Goal: Navigation & Orientation: Find specific page/section

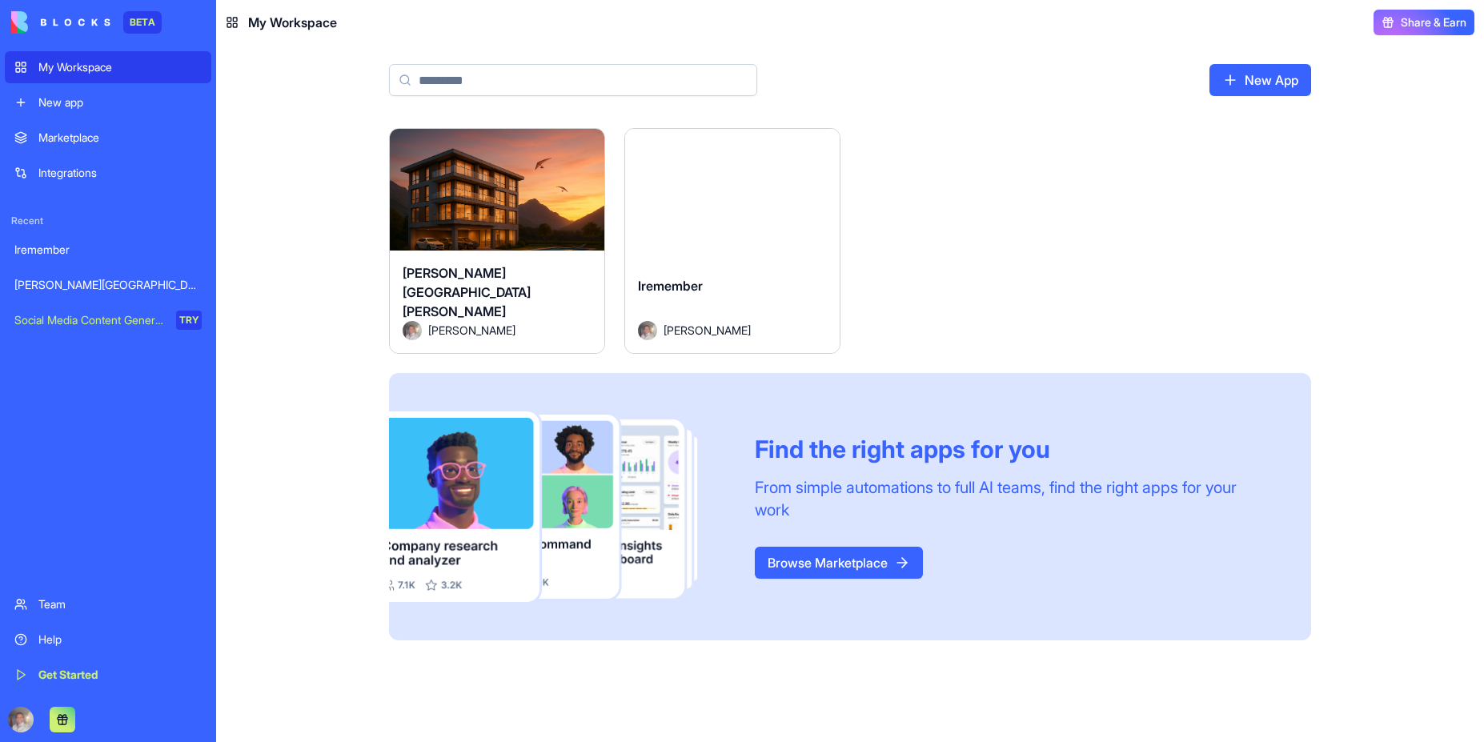
click at [489, 230] on div "Launch" at bounding box center [497, 196] width 214 height 134
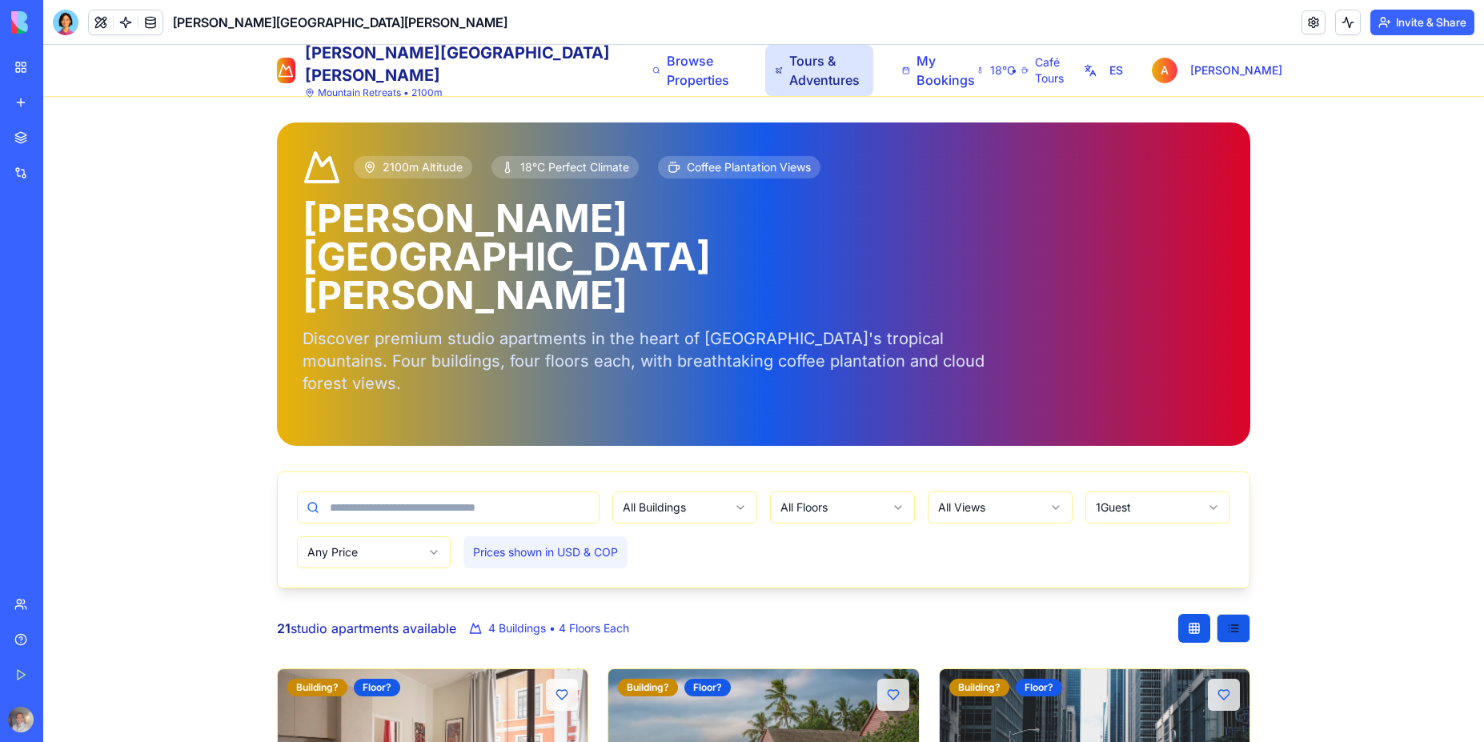
click at [789, 81] on span "Tours & Adventures" at bounding box center [826, 70] width 75 height 38
